Goal: Transaction & Acquisition: Purchase product/service

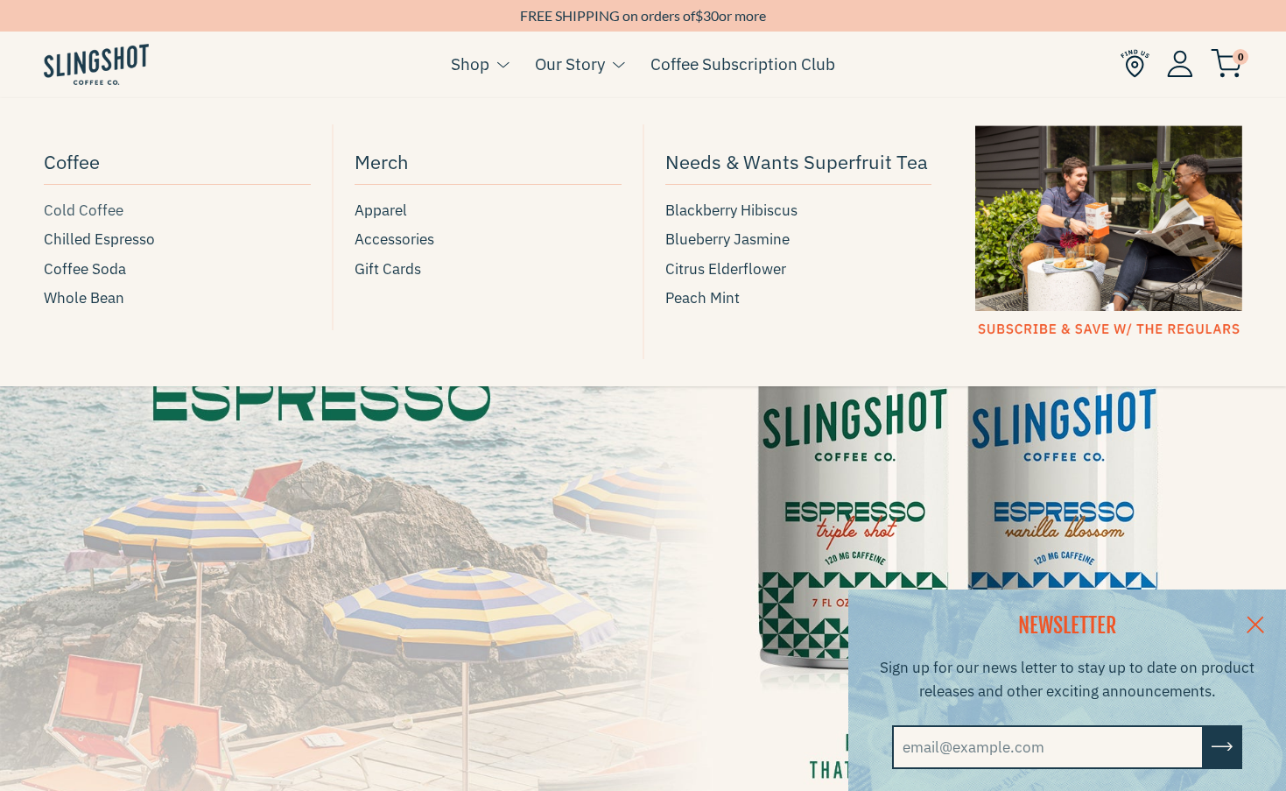
click at [79, 210] on span "Cold Coffee" at bounding box center [84, 211] width 80 height 24
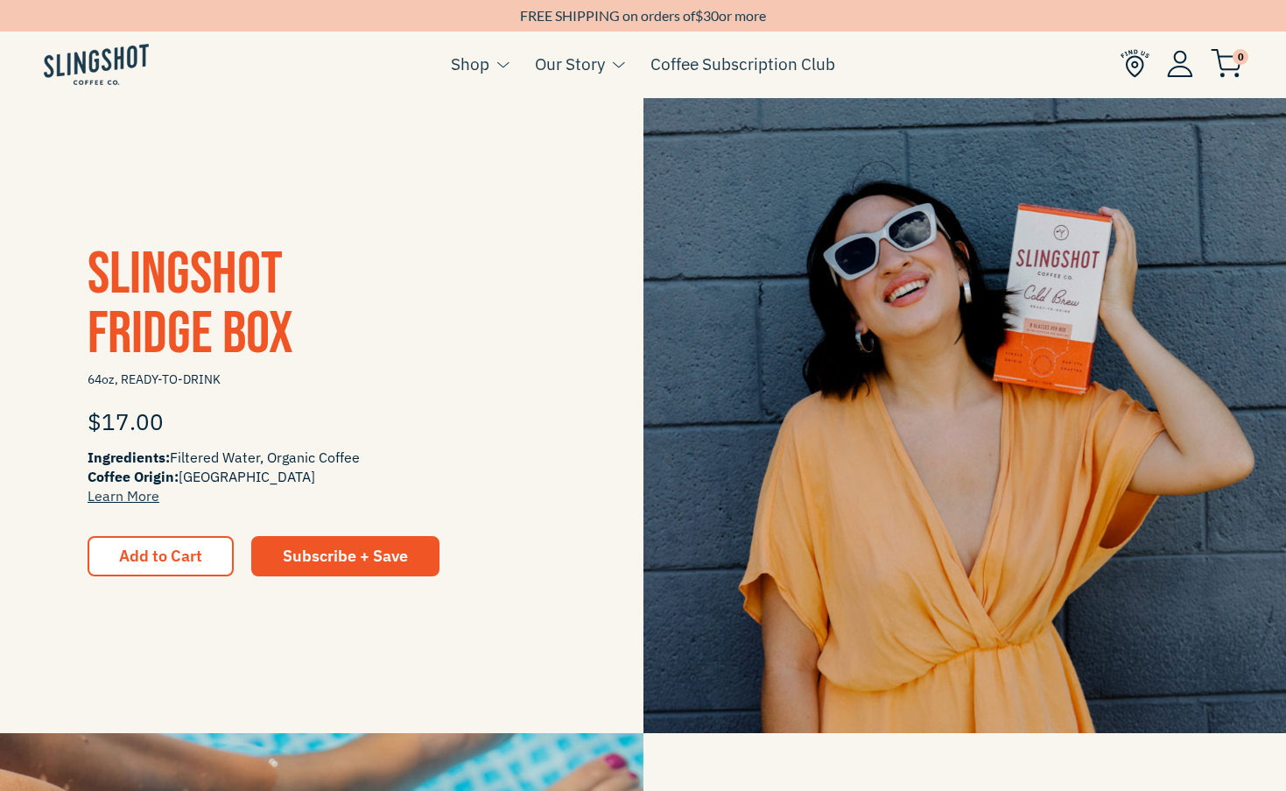
scroll to position [348, 0]
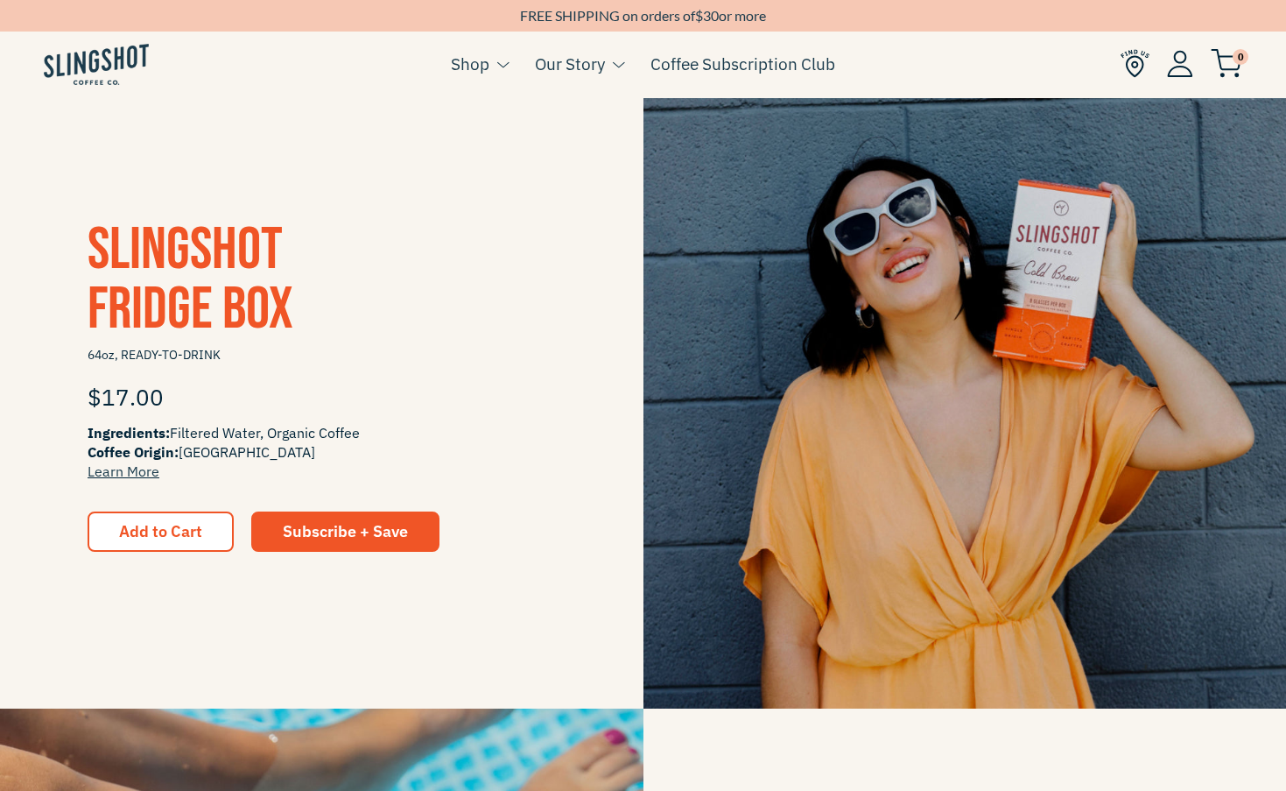
click at [916, 383] on img at bounding box center [966, 387] width 644 height 644
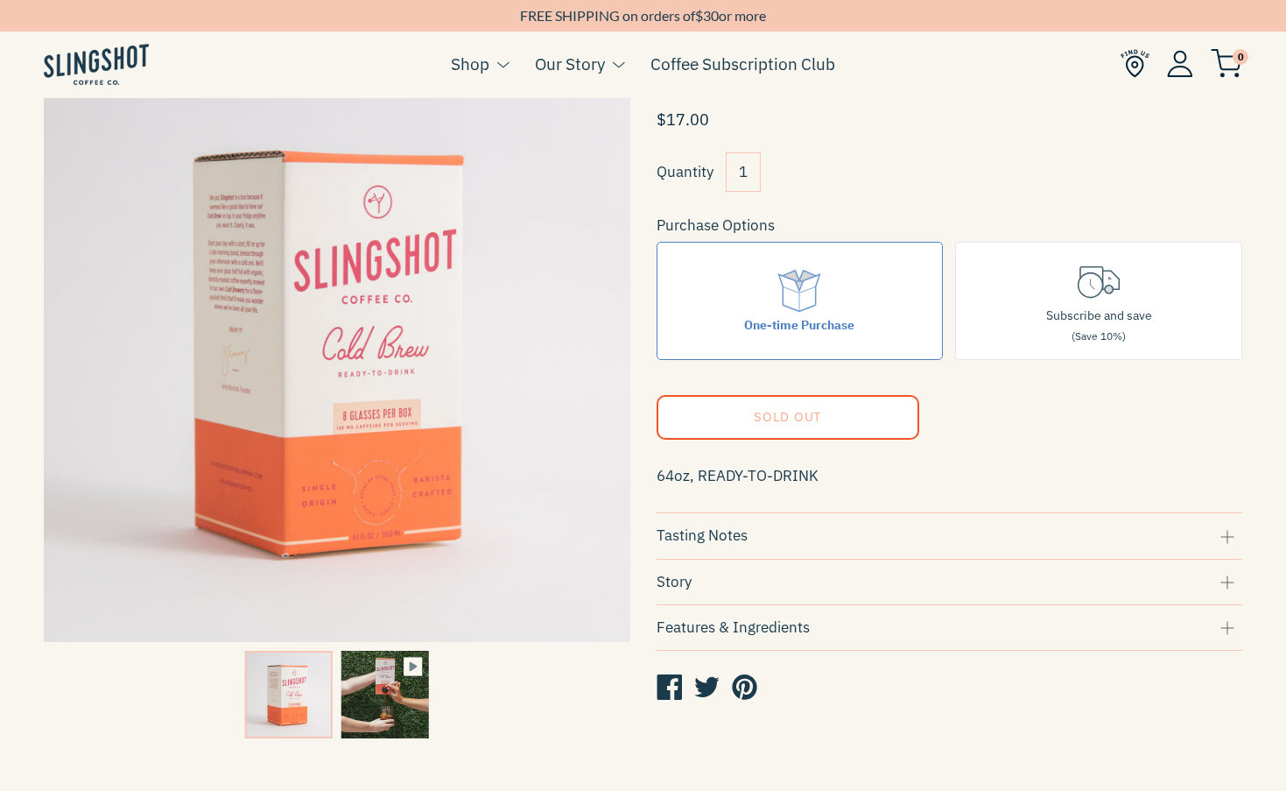
scroll to position [112, 0]
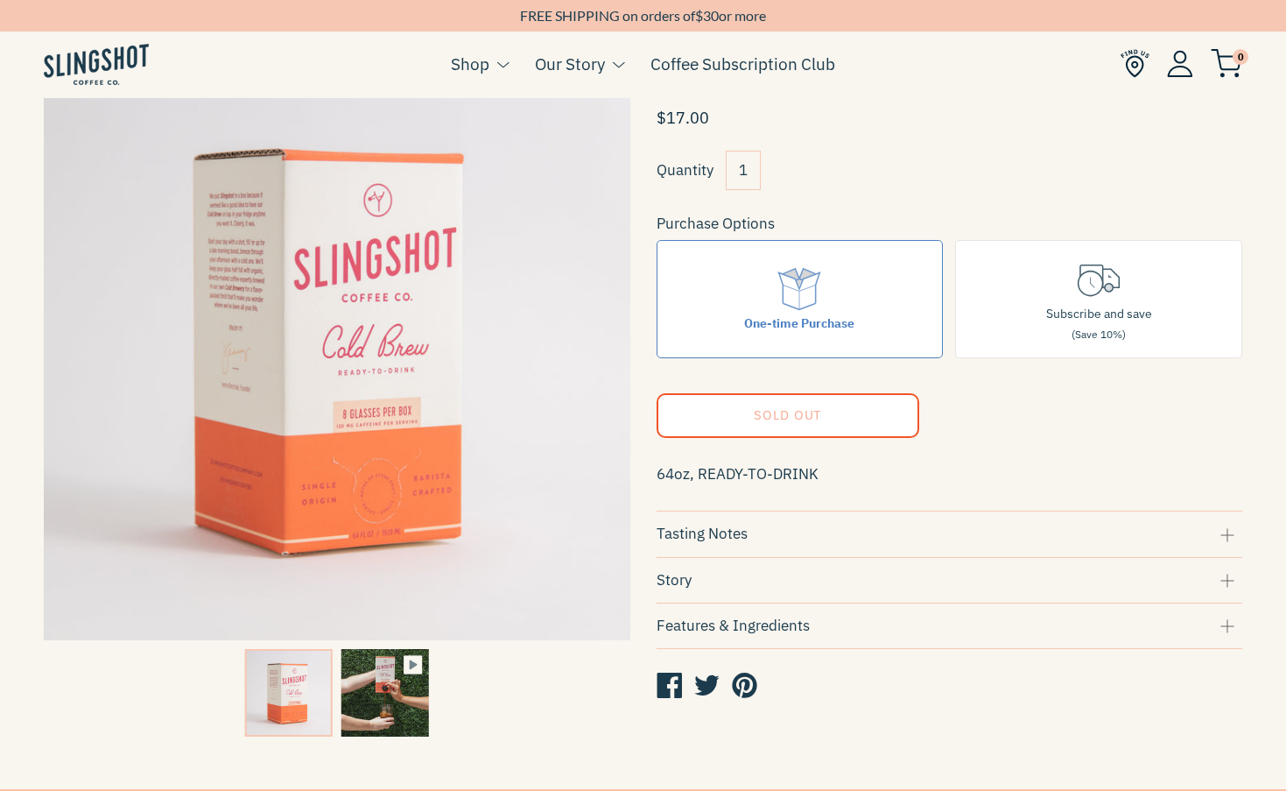
click at [414, 714] on img at bounding box center [386, 693] width 88 height 88
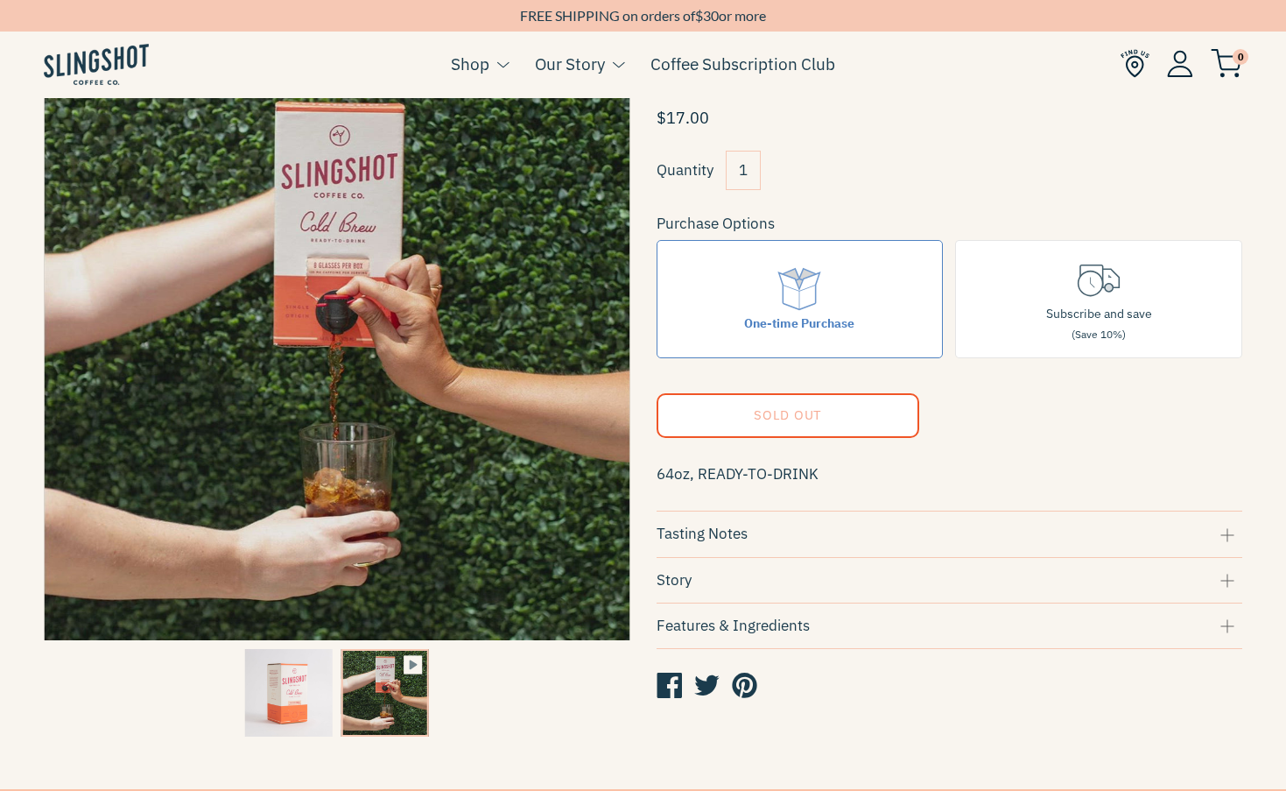
click at [326, 698] on img at bounding box center [289, 693] width 88 height 88
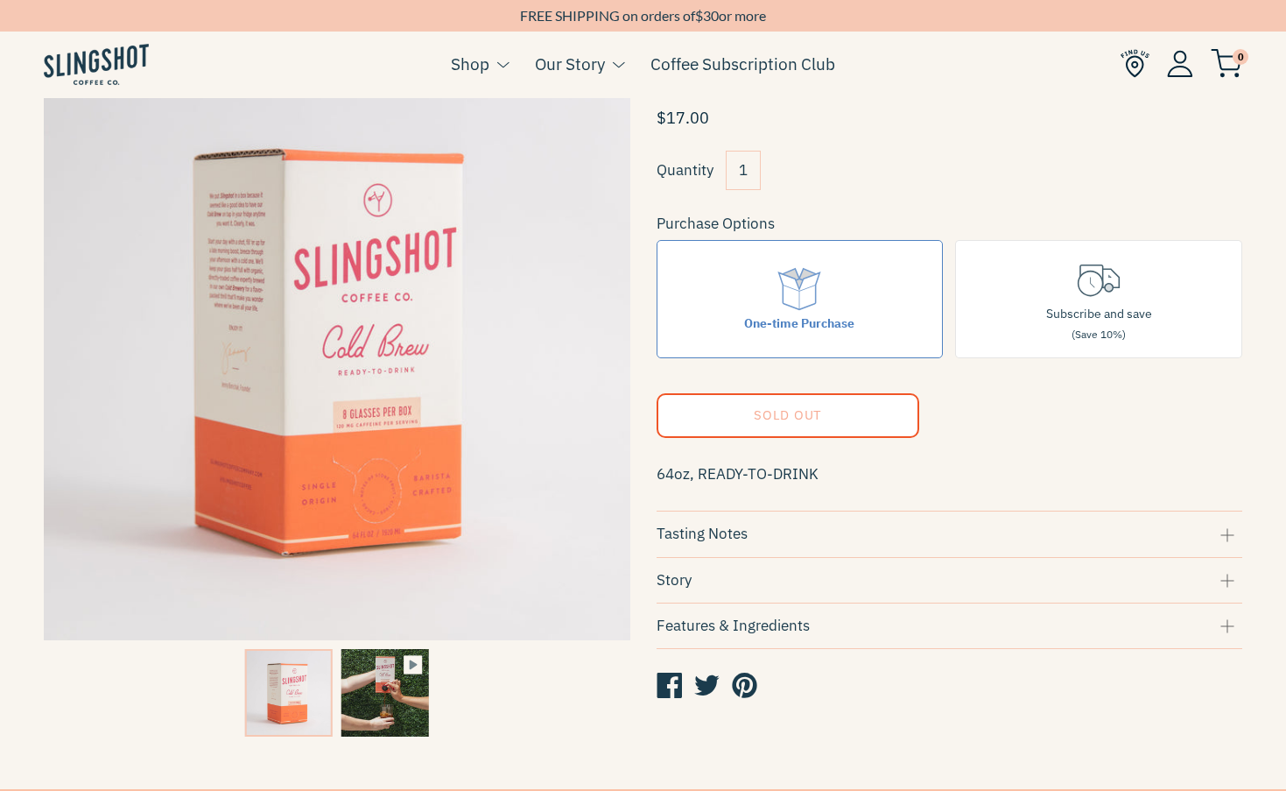
click at [431, 699] on div at bounding box center [385, 693] width 96 height 96
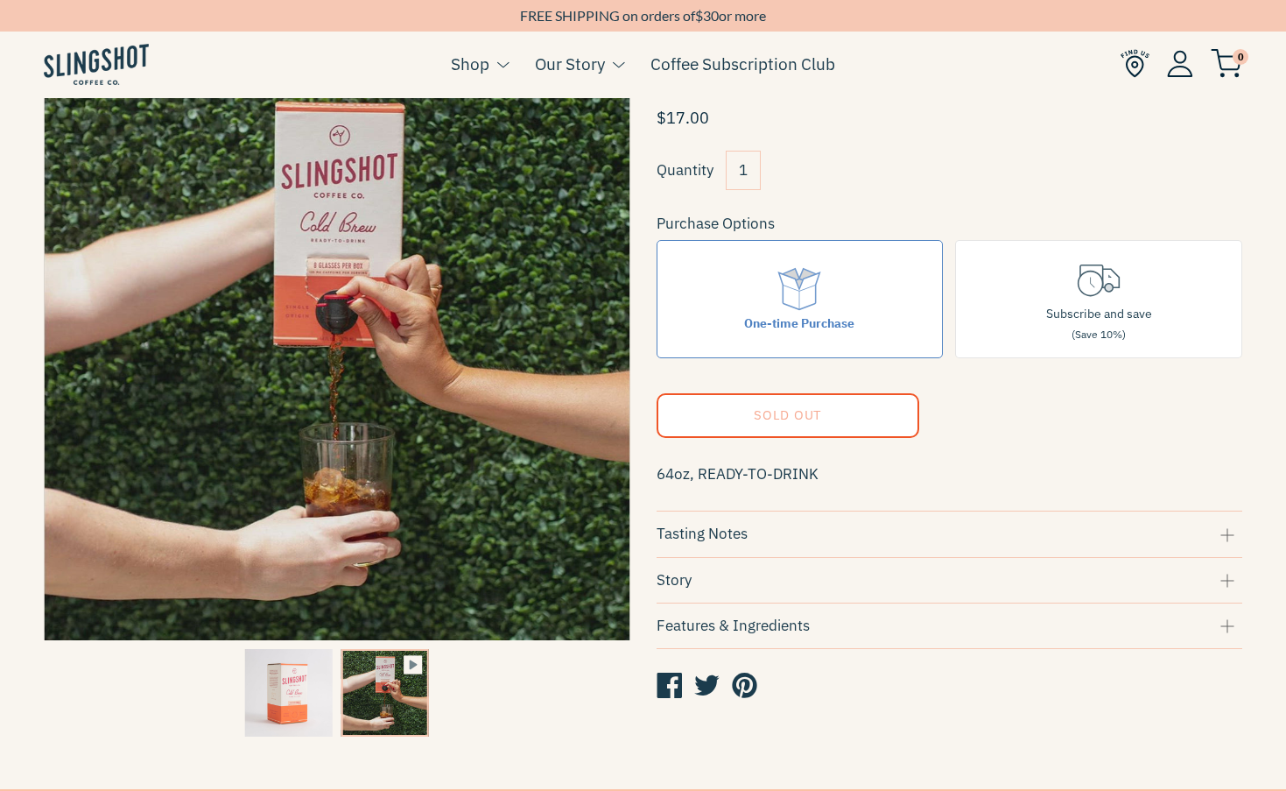
click at [839, 543] on div "Tasting Notes" at bounding box center [950, 534] width 587 height 24
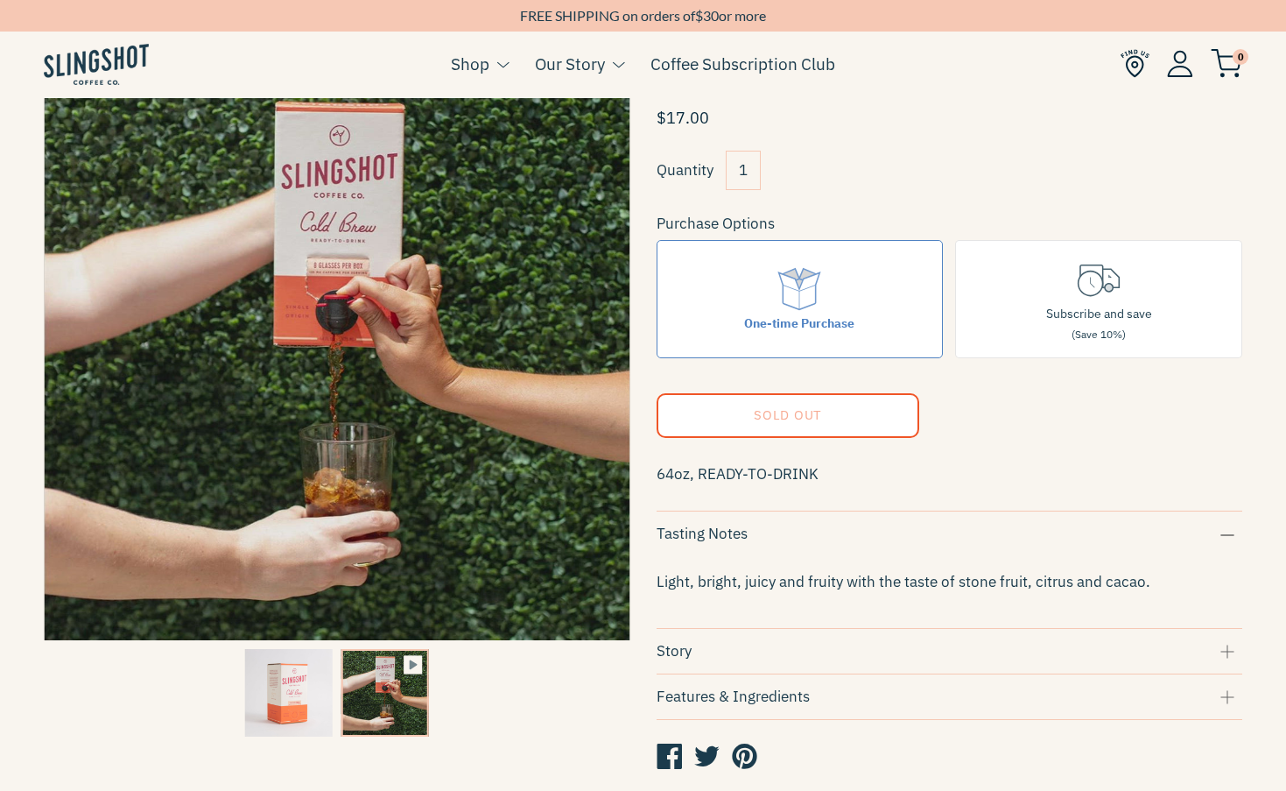
click at [870, 639] on div "Story" at bounding box center [950, 651] width 587 height 24
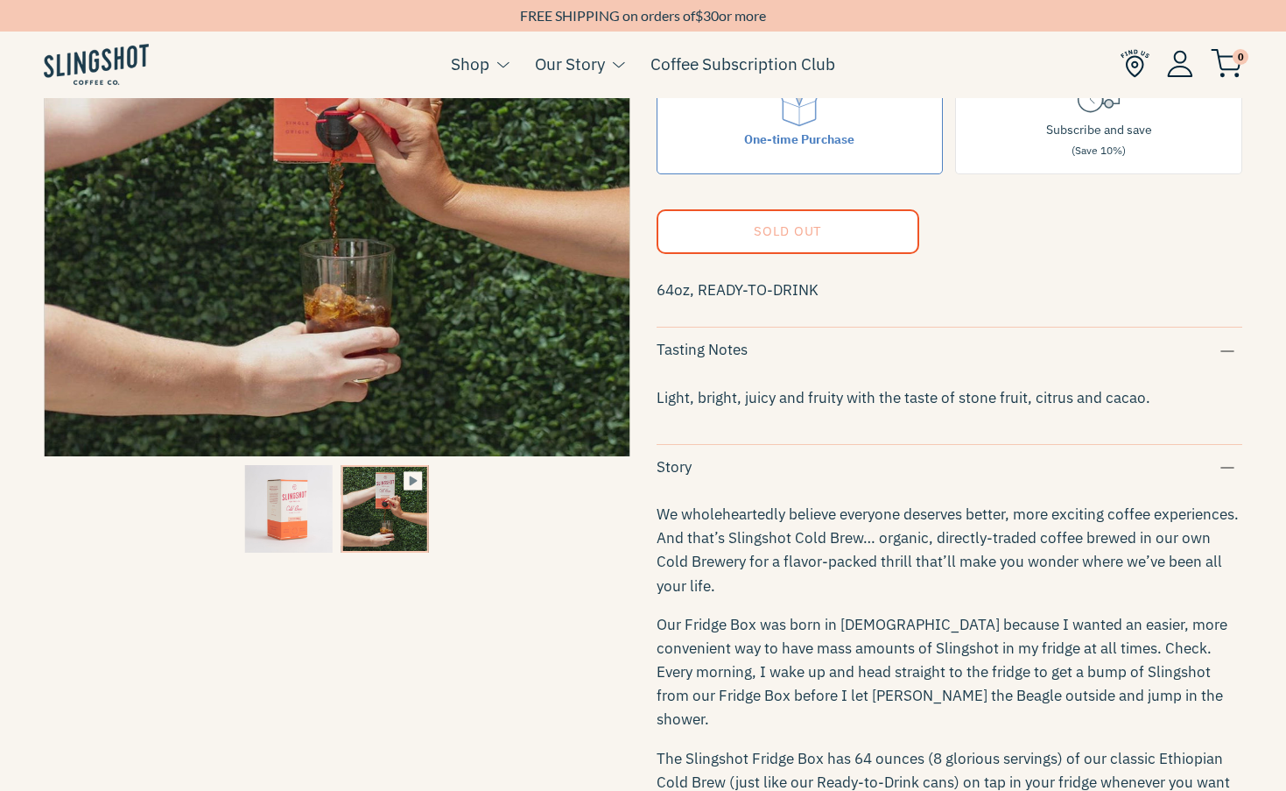
scroll to position [308, 0]
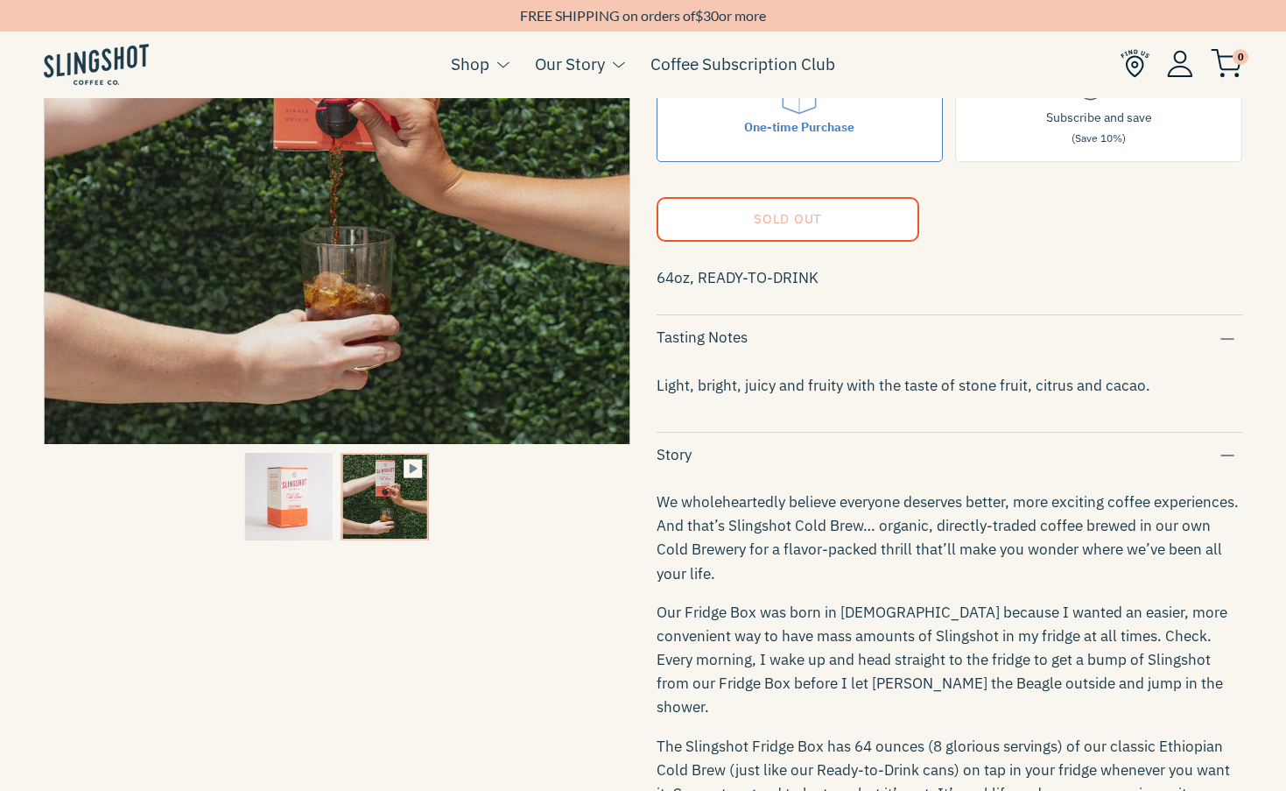
click at [826, 633] on span "Our Fridge Box was born in [DEMOGRAPHIC_DATA] because I wanted an easier, more …" at bounding box center [942, 660] width 571 height 115
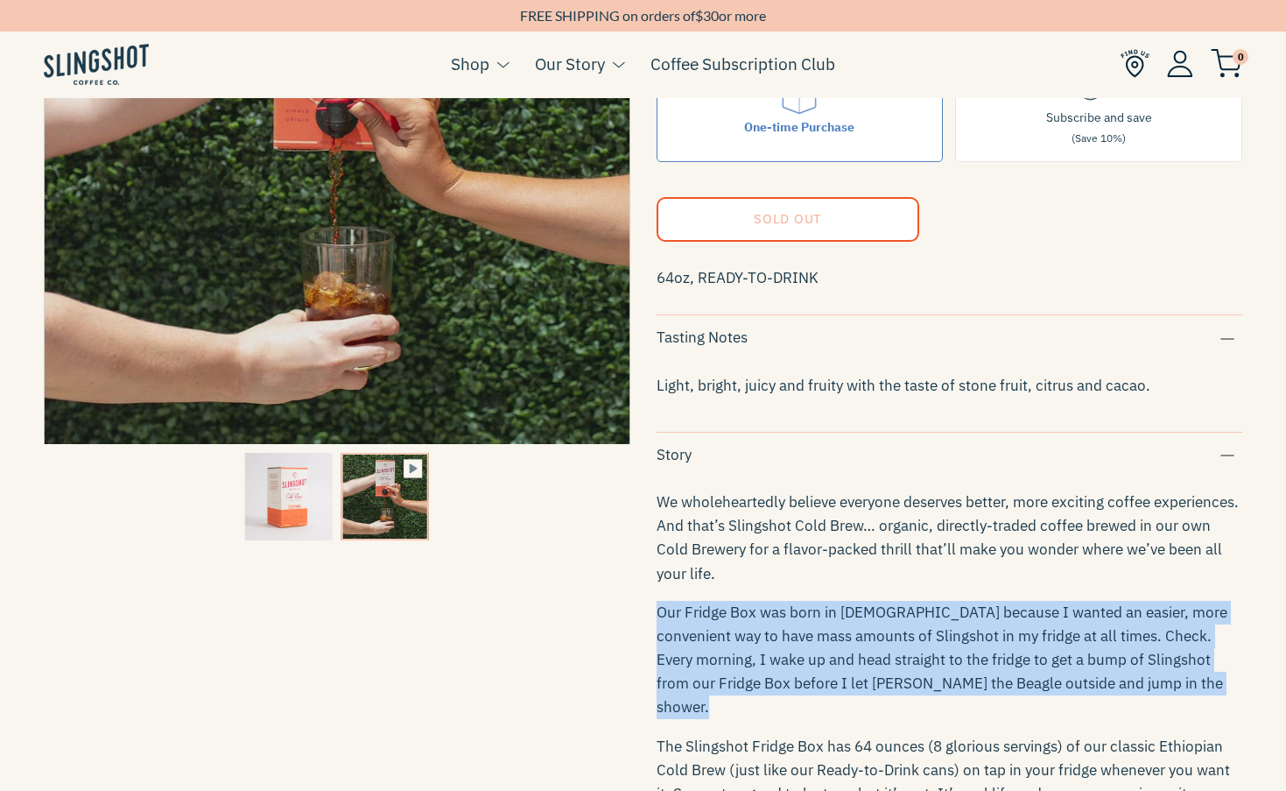
click at [826, 633] on span "Our Fridge Box was born in [DEMOGRAPHIC_DATA] because I wanted an easier, more …" at bounding box center [942, 660] width 571 height 115
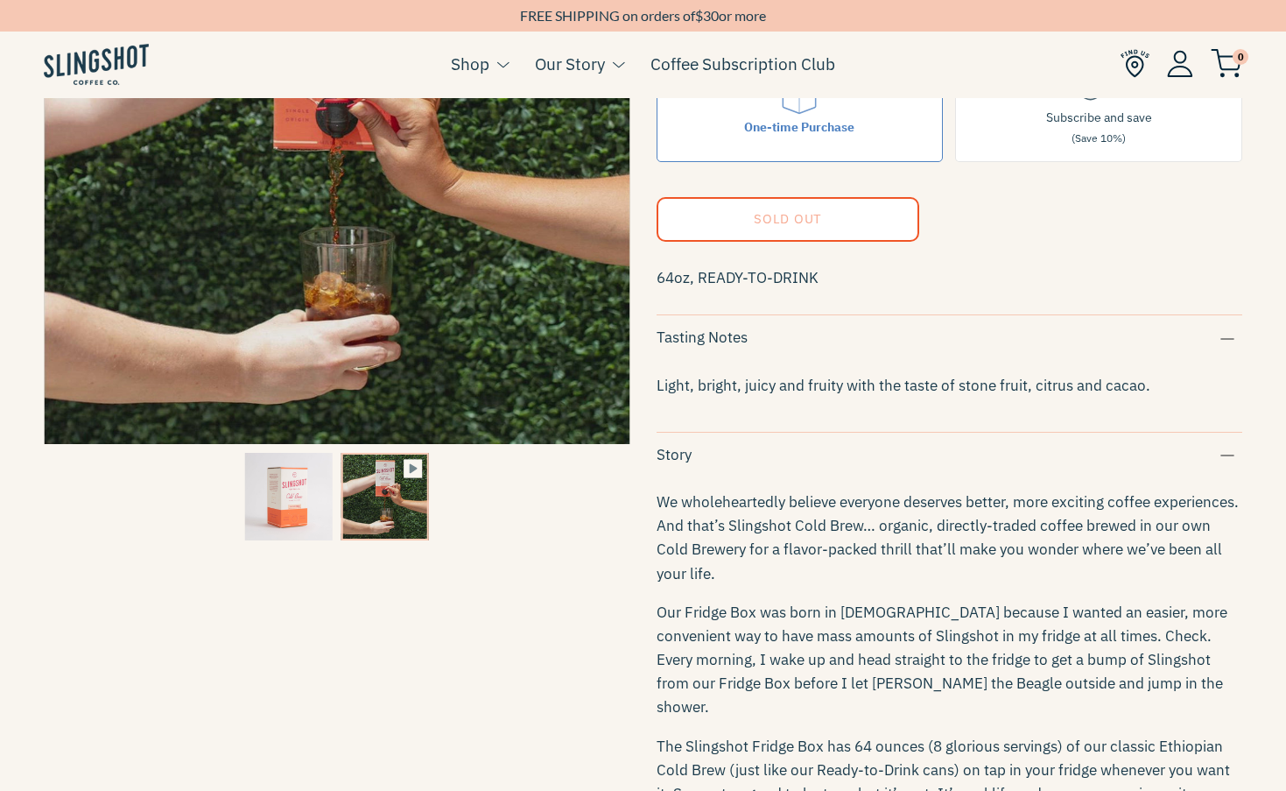
click at [938, 630] on span "Our Fridge Box was born in [DEMOGRAPHIC_DATA] because I wanted an easier, more …" at bounding box center [942, 660] width 571 height 115
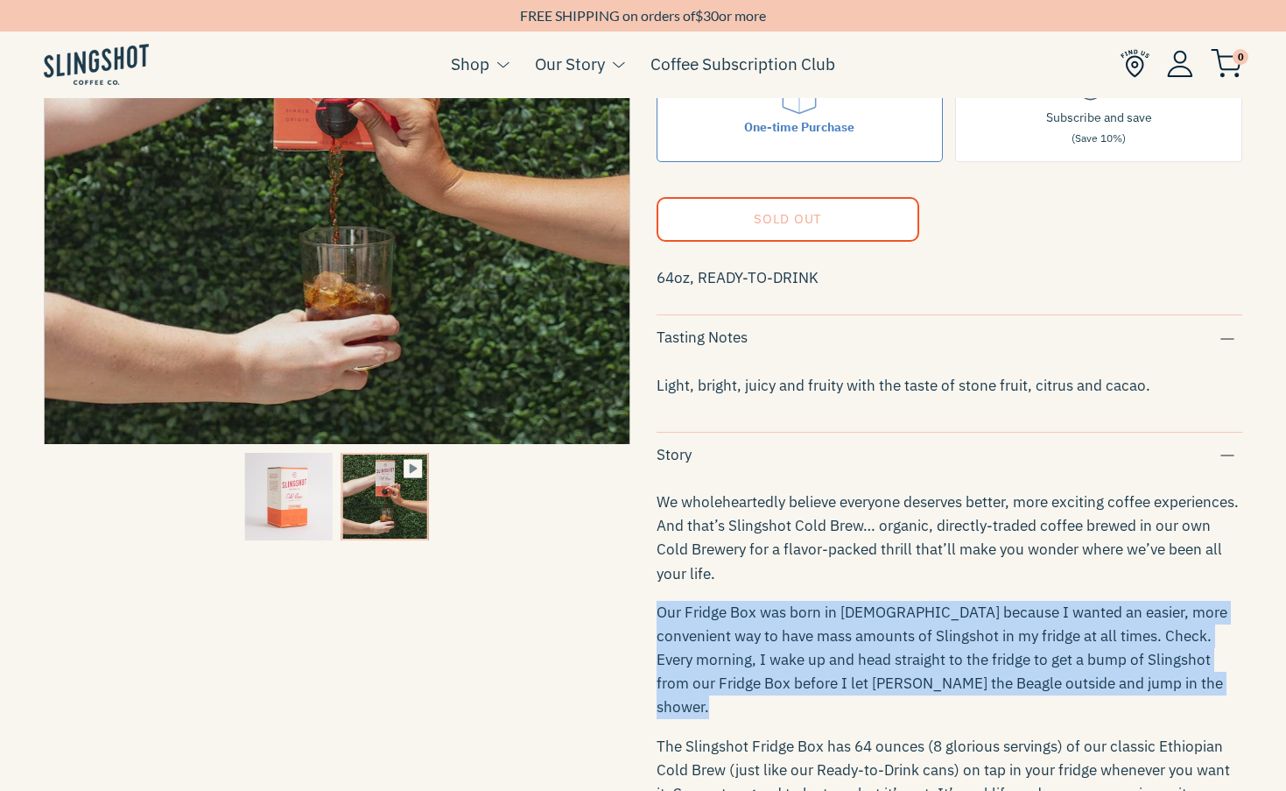
click at [938, 630] on span "Our Fridge Box was born in [DEMOGRAPHIC_DATA] because I wanted an easier, more …" at bounding box center [942, 660] width 571 height 115
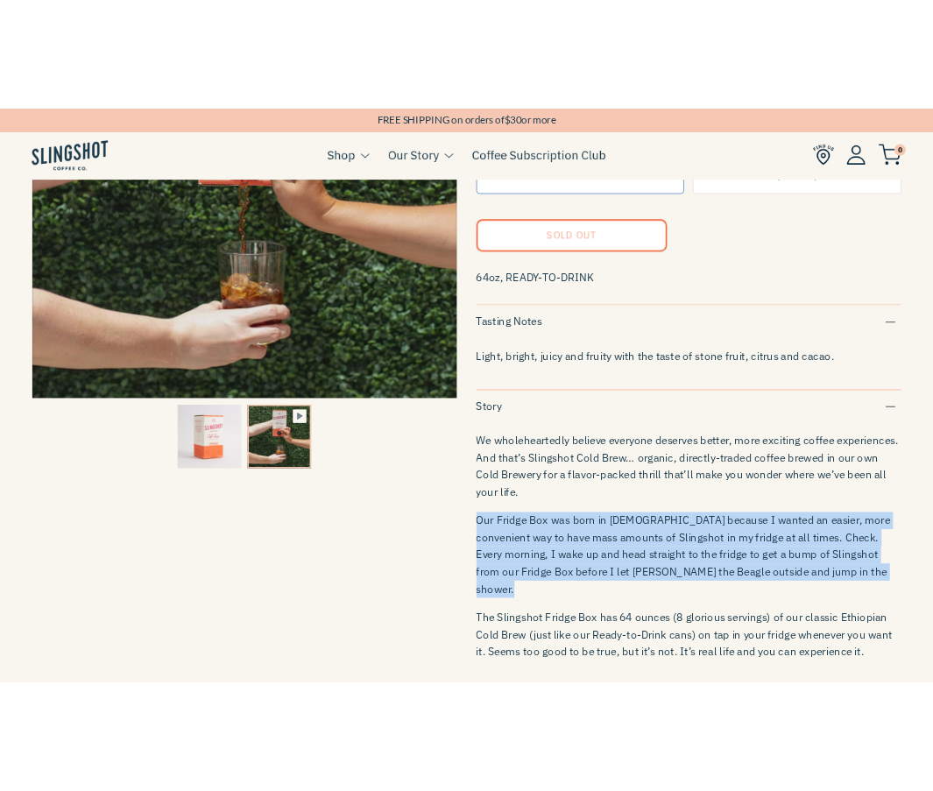
scroll to position [354, 0]
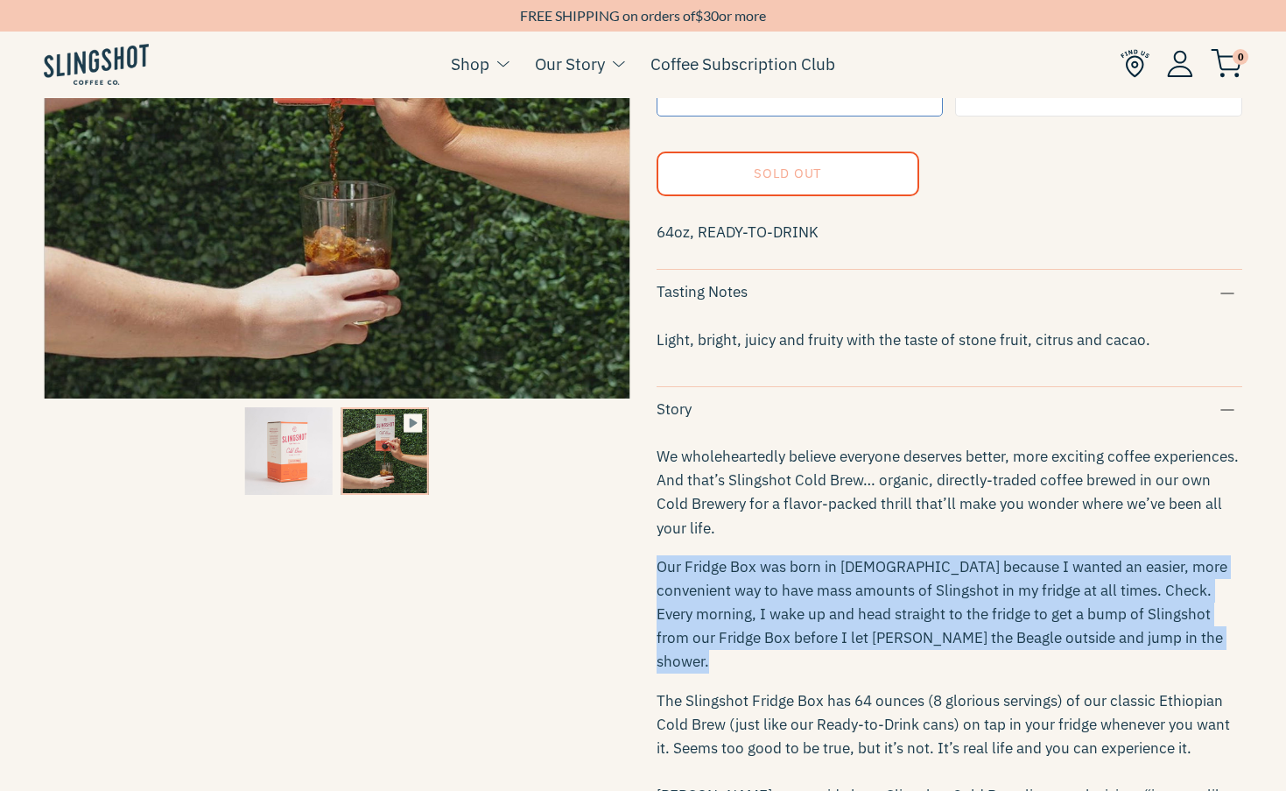
click at [899, 596] on span "Our Fridge Box was born in [DEMOGRAPHIC_DATA] because I wanted an easier, more …" at bounding box center [942, 614] width 571 height 115
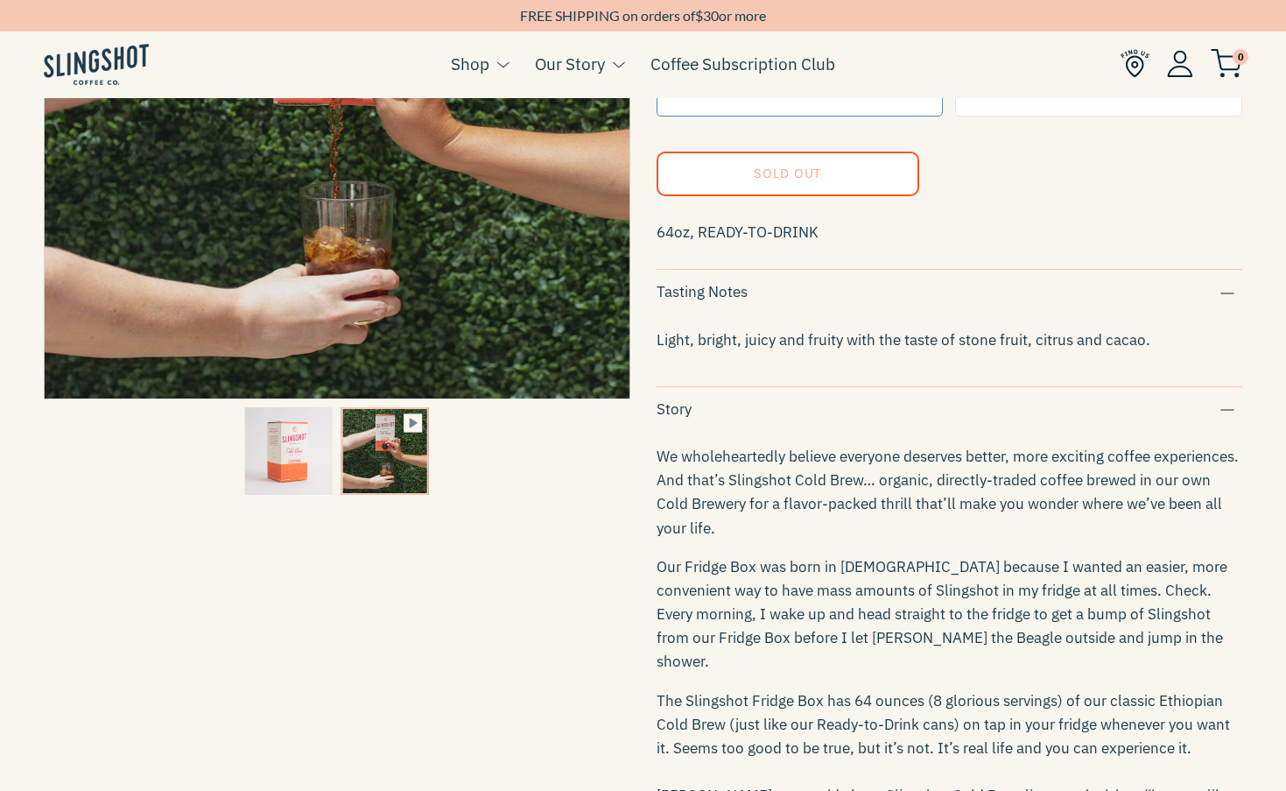
click at [862, 576] on p "Our Fridge Box was born in [DEMOGRAPHIC_DATA] because I wanted an easier, more …" at bounding box center [950, 614] width 587 height 119
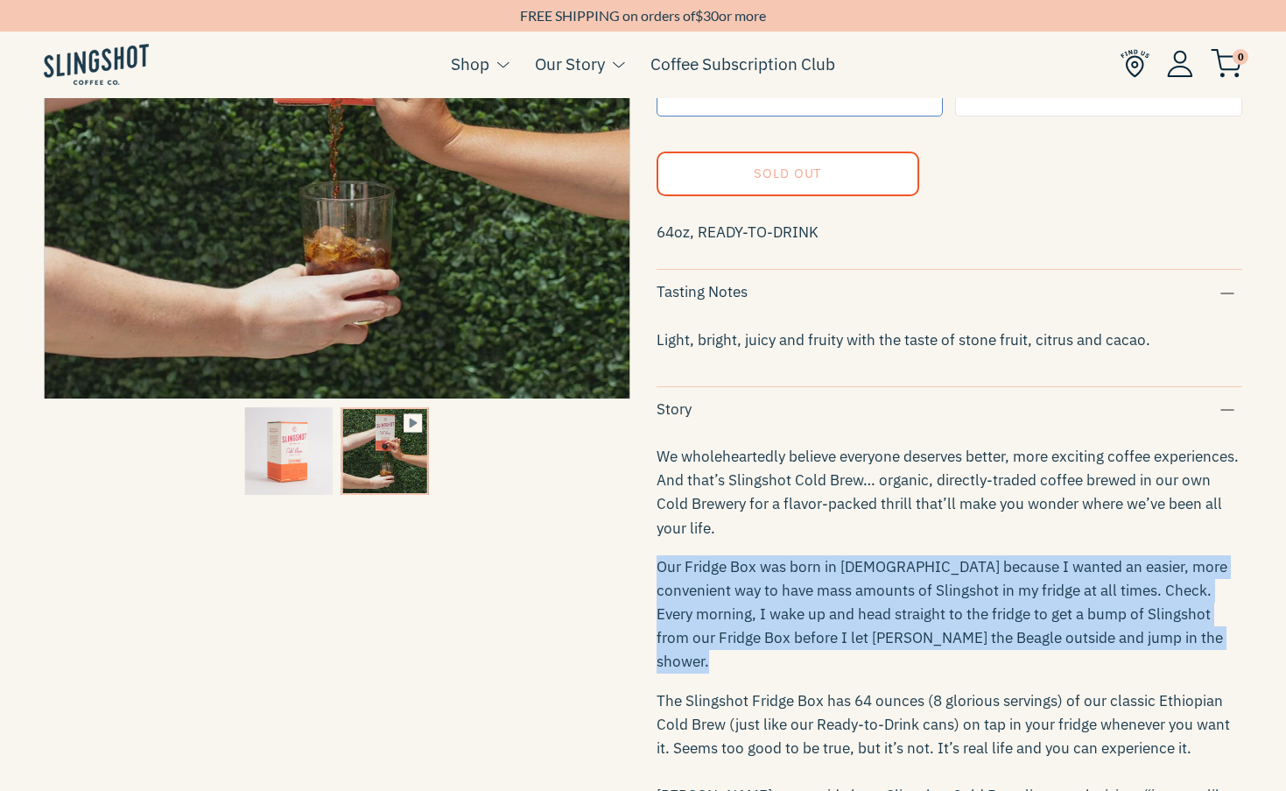
click at [862, 576] on p "Our Fridge Box was born in [DEMOGRAPHIC_DATA] because I wanted an easier, more …" at bounding box center [950, 614] width 587 height 119
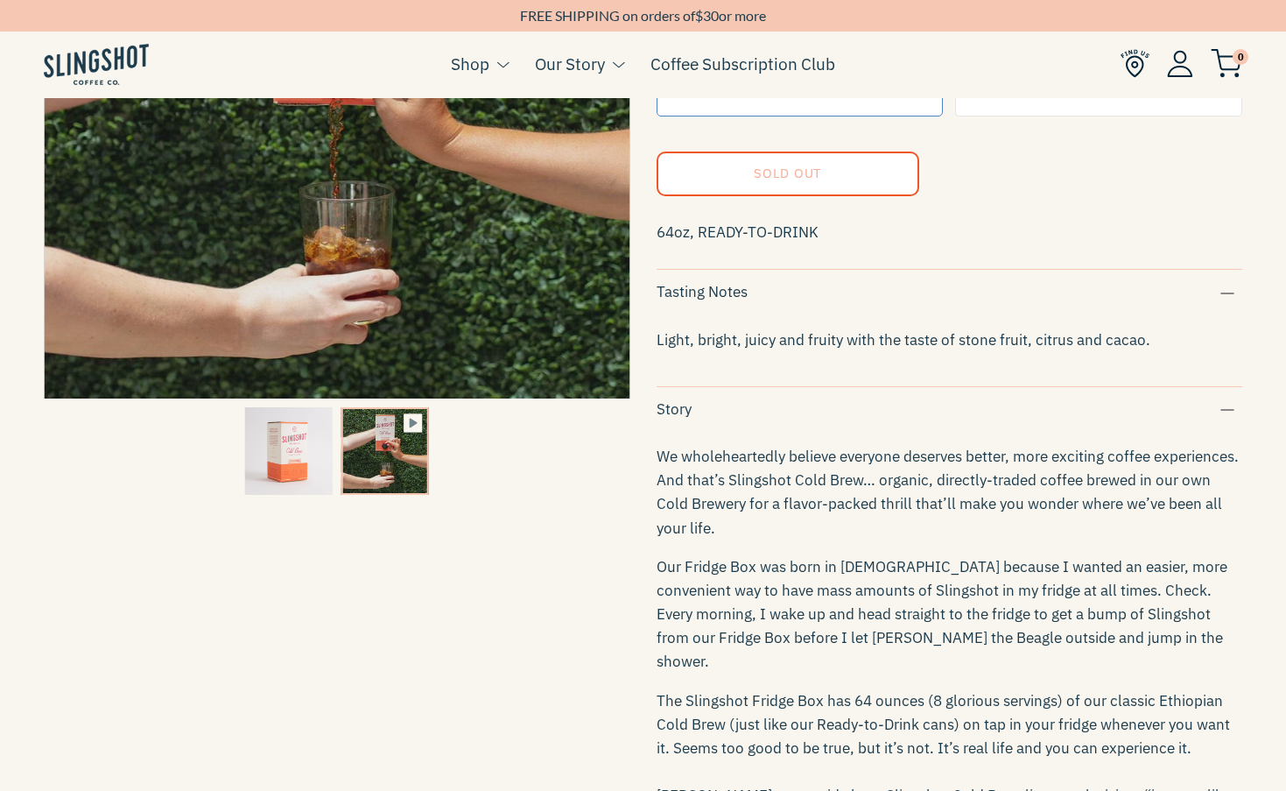
click at [838, 570] on span "Our Fridge Box was born in [DEMOGRAPHIC_DATA] because I wanted an easier, more …" at bounding box center [942, 614] width 571 height 115
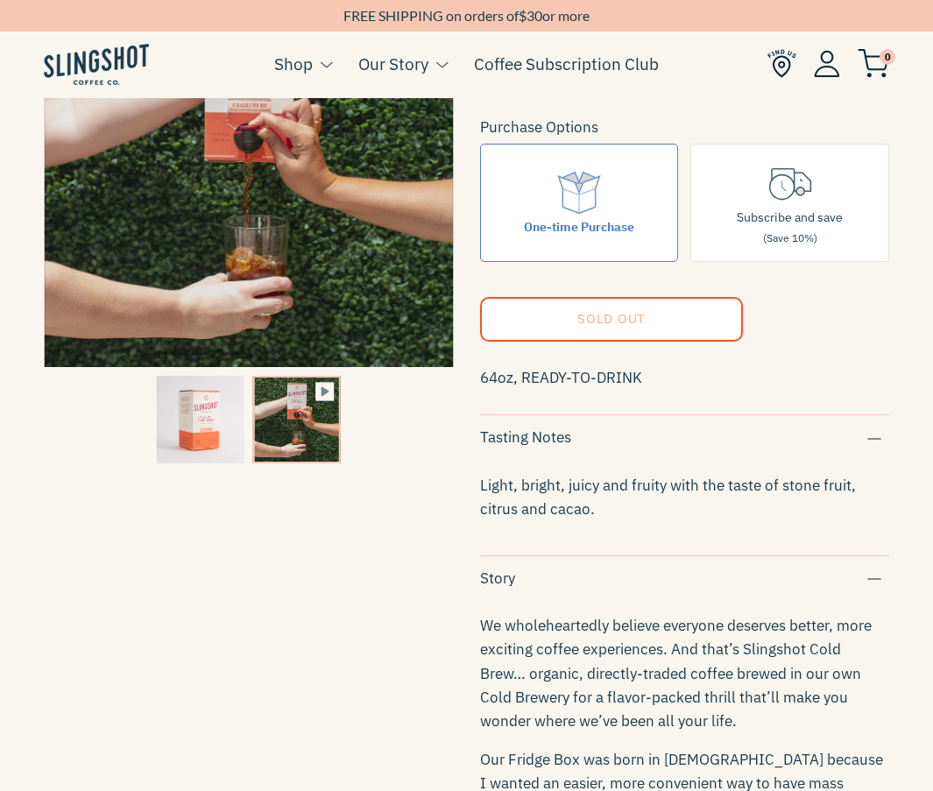
scroll to position [0, 0]
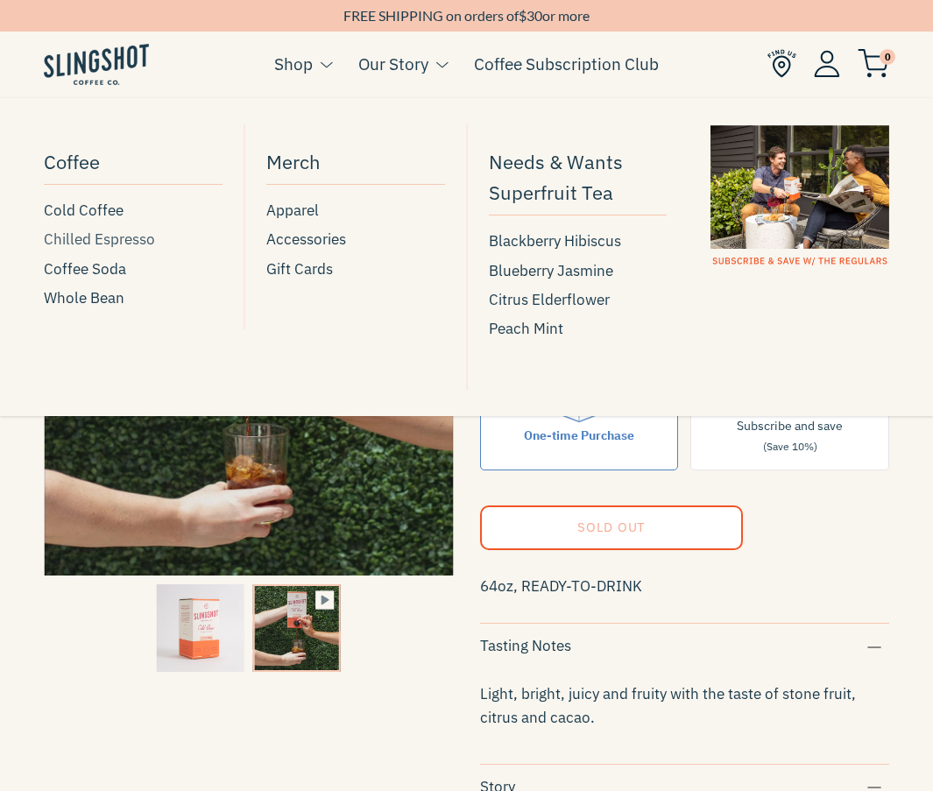
click at [100, 239] on span "Chilled Espresso" at bounding box center [99, 240] width 111 height 24
type input "90.7"
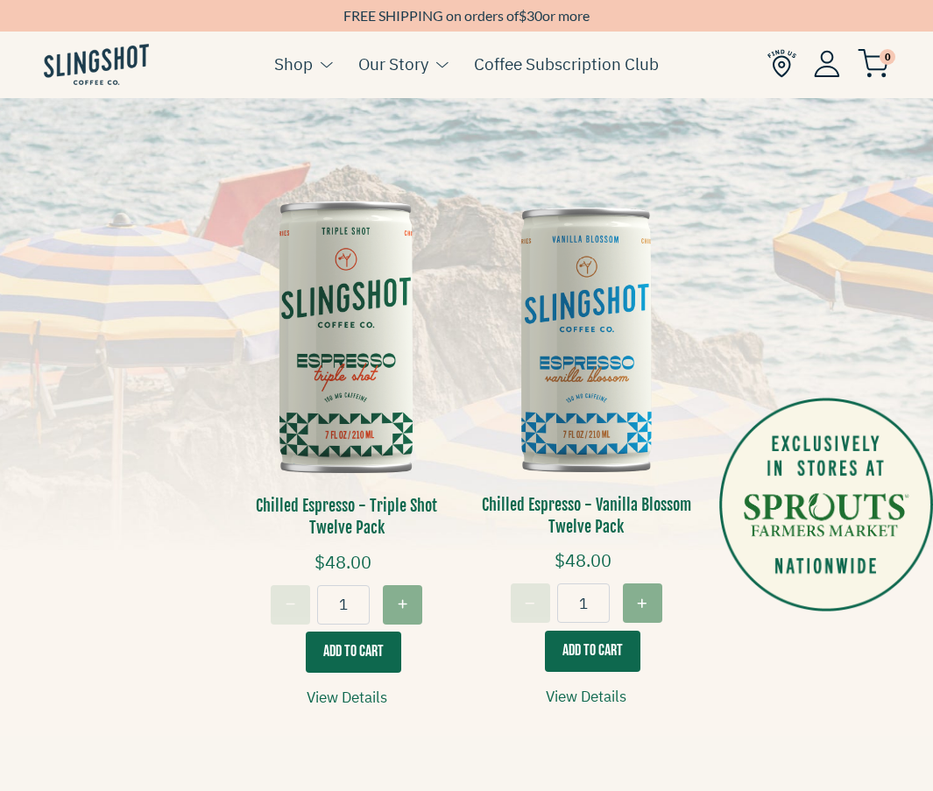
scroll to position [280, 0]
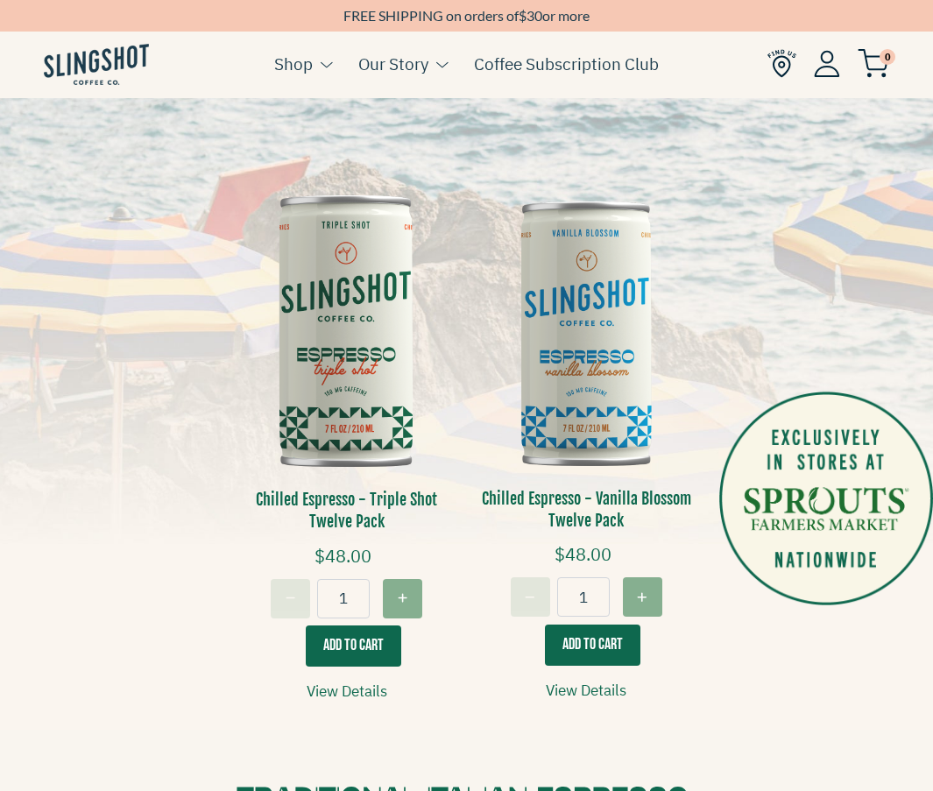
click at [376, 509] on h3 "Chilled Espresso - Triple Shot Twelve Pack" at bounding box center [347, 511] width 214 height 44
click at [359, 509] on h3 "Chilled Espresso - Triple Shot Twelve Pack" at bounding box center [347, 511] width 214 height 44
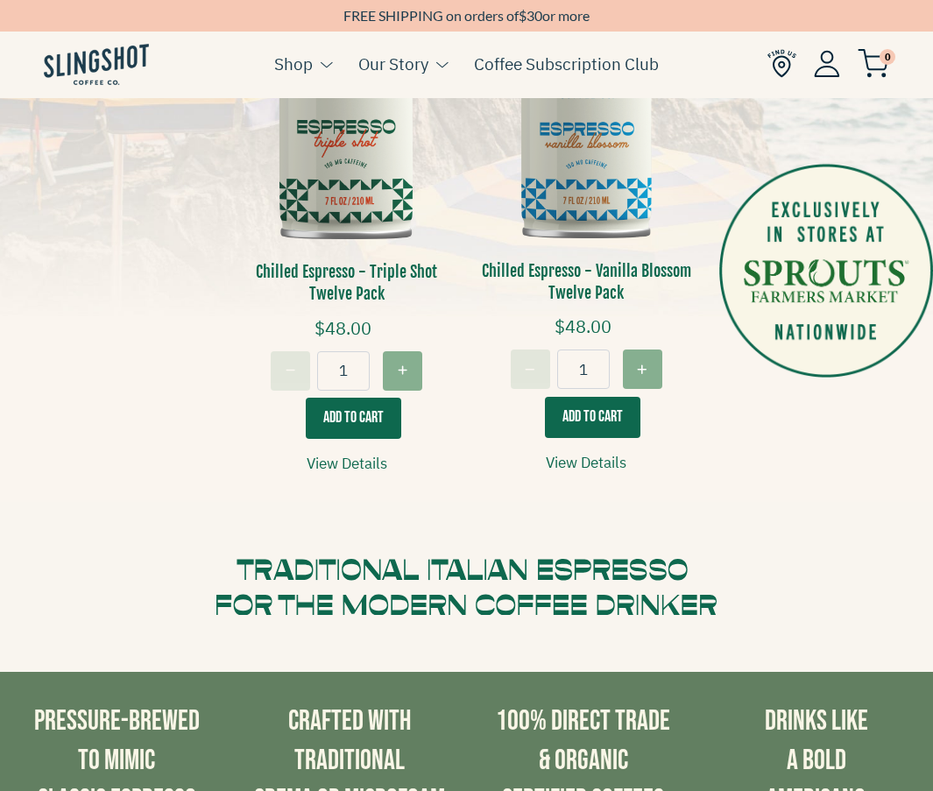
scroll to position [501, 0]
